Goal: Navigation & Orientation: Find specific page/section

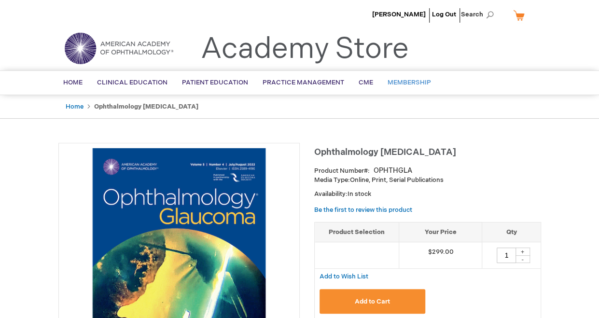
click at [413, 82] on span "Membership" at bounding box center [409, 83] width 43 height 8
